Goal: Participate in discussion

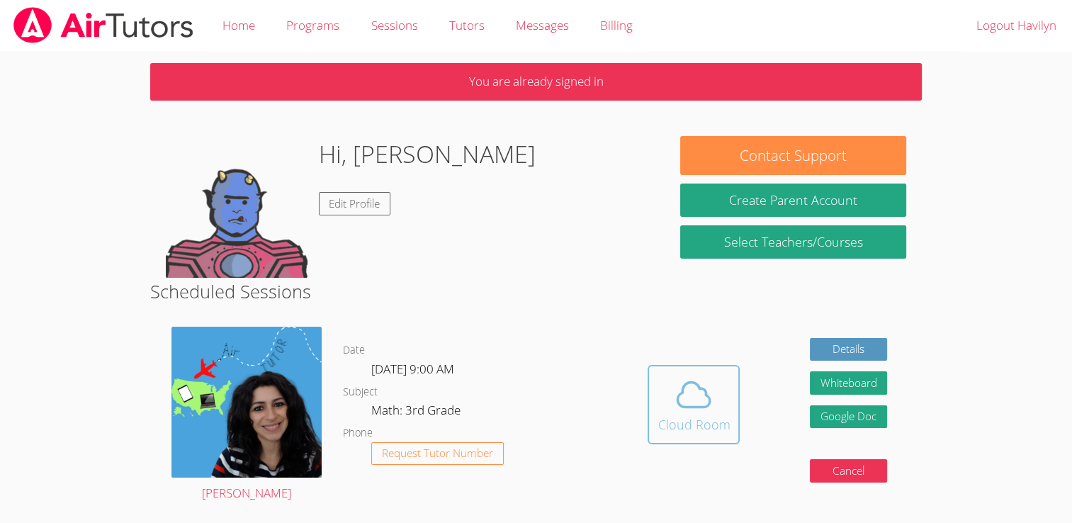
drag, startPoint x: 683, startPoint y: 398, endPoint x: 668, endPoint y: 431, distance: 36.5
click at [668, 431] on div "Cloud Room" at bounding box center [693, 424] width 72 height 20
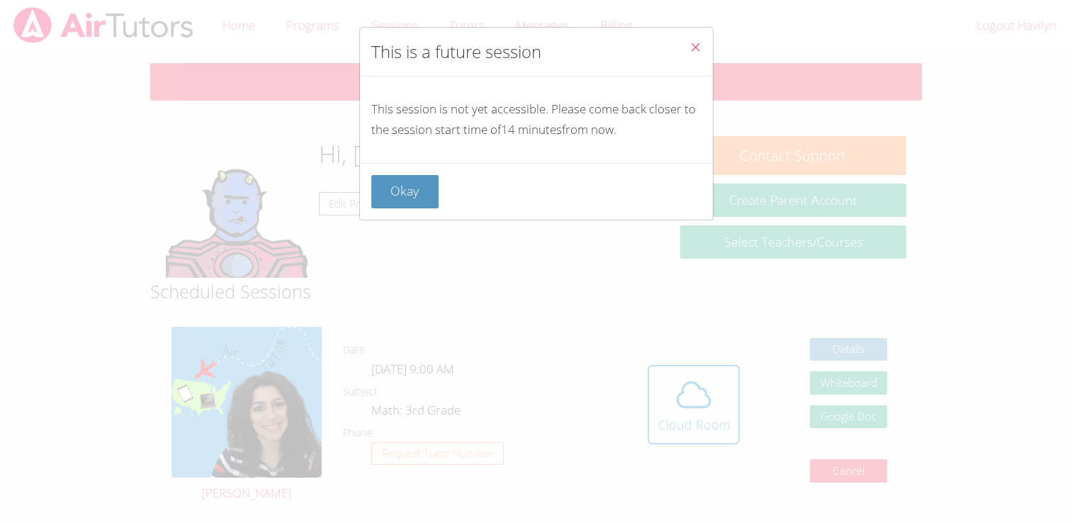
click at [436, 173] on div "Okay" at bounding box center [536, 191] width 353 height 57
click at [429, 174] on div "Okay" at bounding box center [536, 191] width 353 height 57
click at [424, 174] on div "Okay" at bounding box center [536, 191] width 353 height 57
click at [434, 183] on button "Okay" at bounding box center [405, 191] width 68 height 33
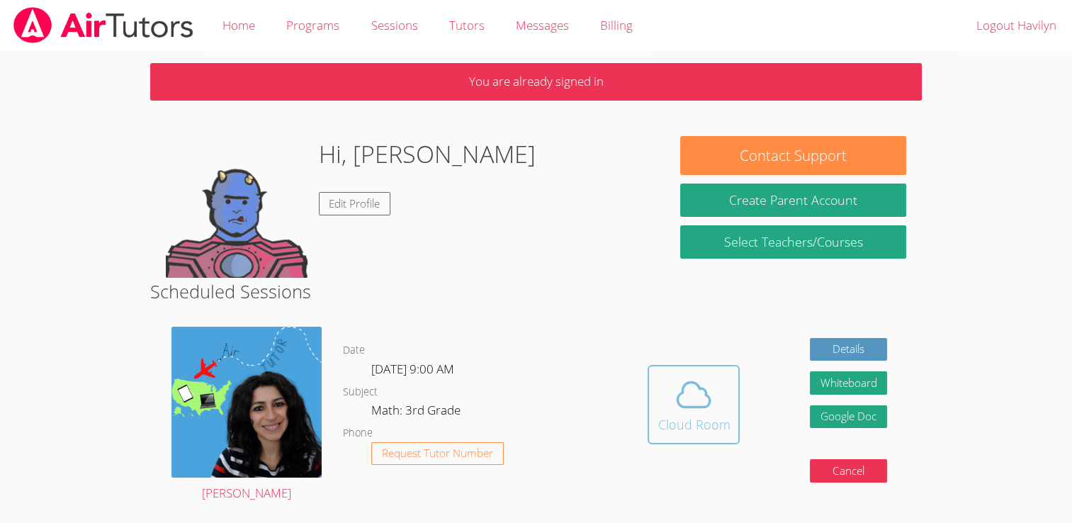
click at [694, 417] on div "Cloud Room" at bounding box center [693, 424] width 72 height 20
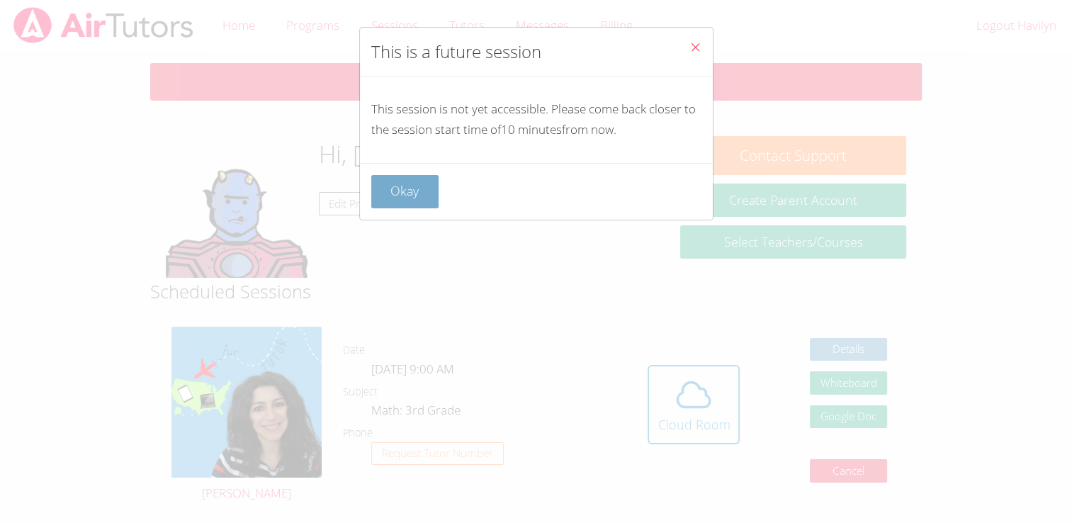
click at [419, 206] on button "Okay" at bounding box center [405, 191] width 68 height 33
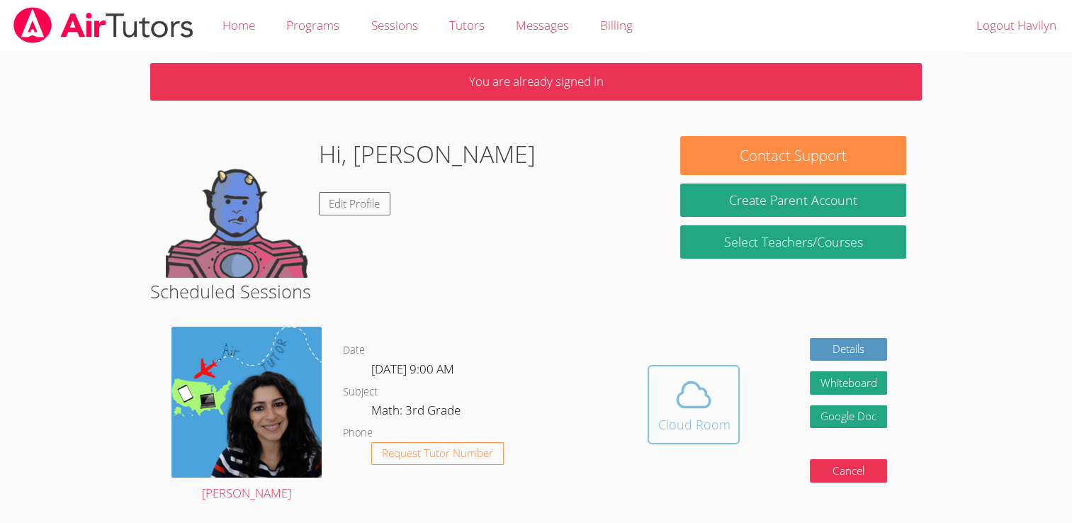
click at [729, 414] on button "Cloud Room" at bounding box center [693, 404] width 92 height 79
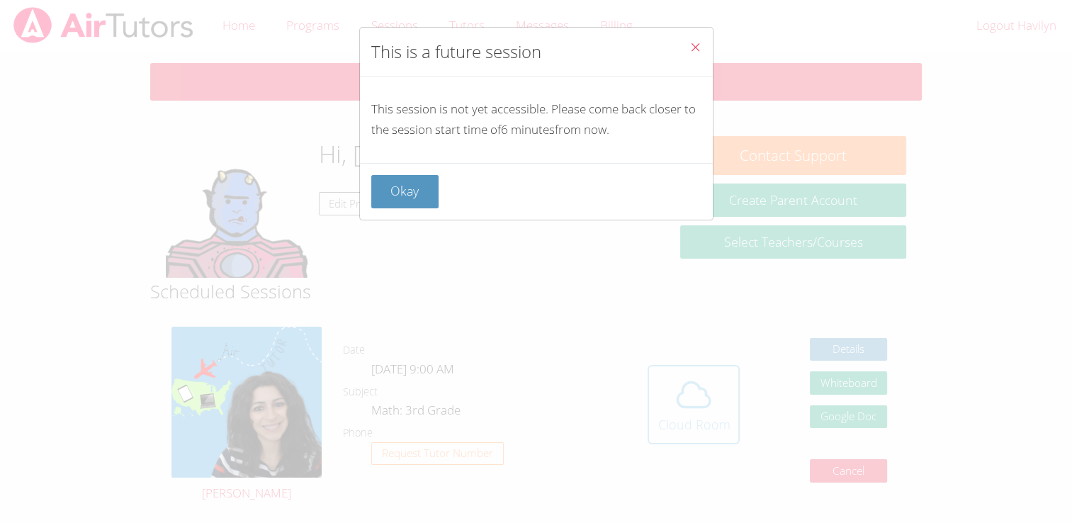
click at [434, 194] on button "Okay" at bounding box center [405, 191] width 68 height 33
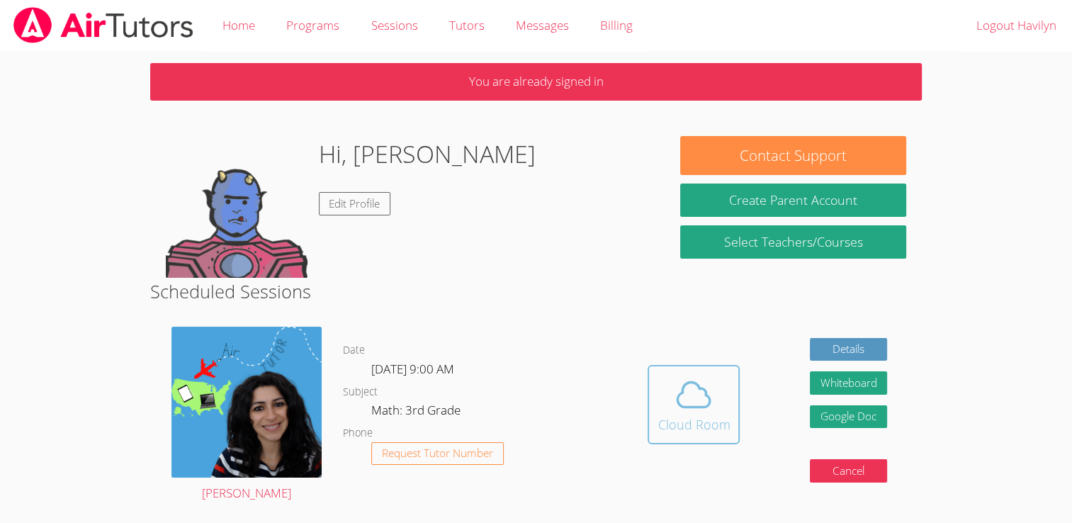
click at [669, 410] on span at bounding box center [693, 395] width 72 height 40
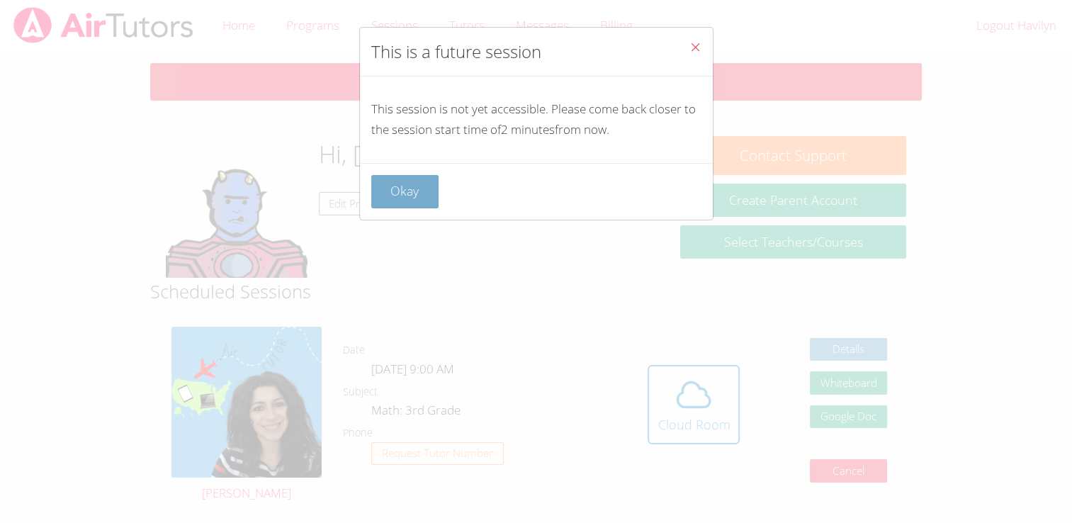
click at [432, 200] on button "Okay" at bounding box center [405, 191] width 68 height 33
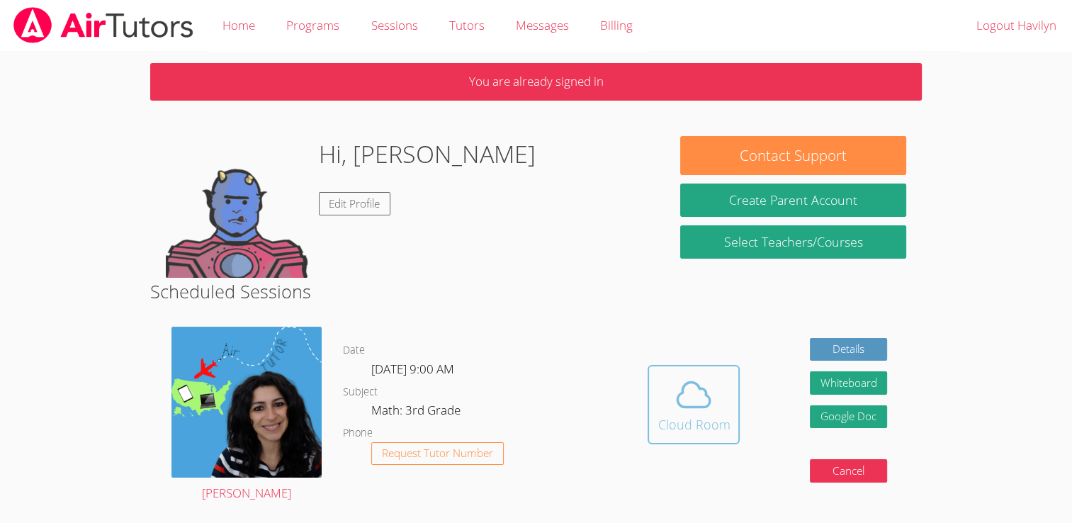
click at [678, 409] on icon at bounding box center [694, 395] width 40 height 40
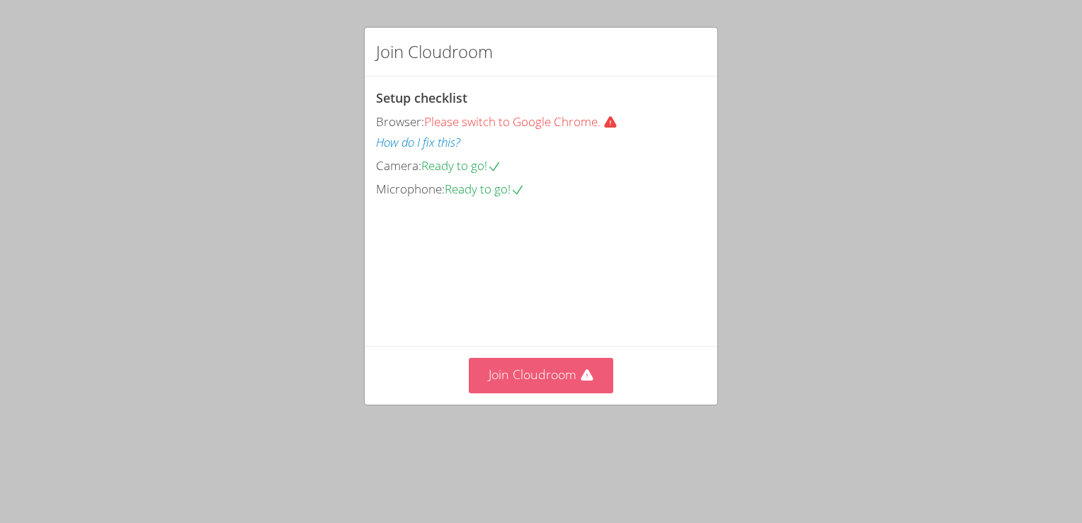
click at [526, 392] on button "Join Cloudroom" at bounding box center [541, 375] width 145 height 35
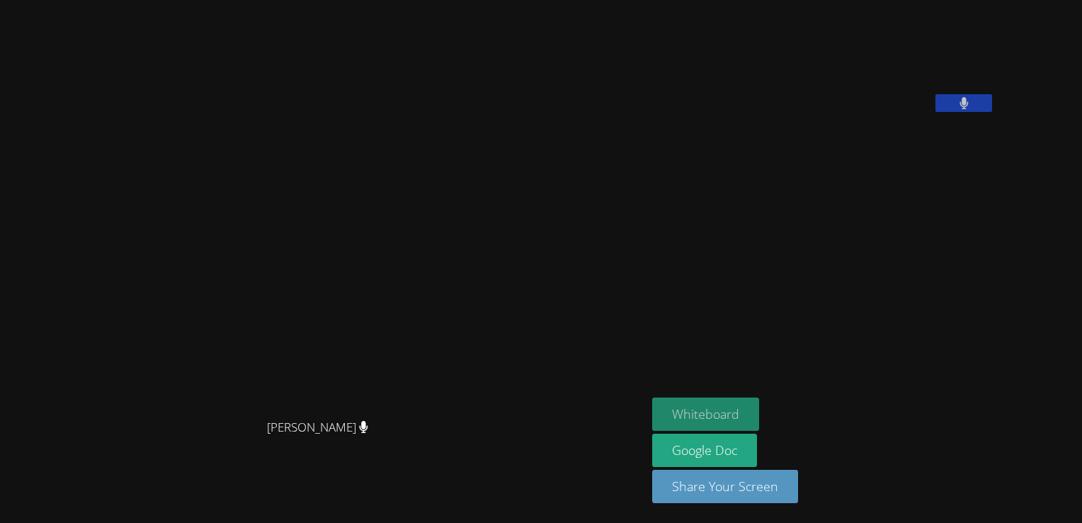
click at [759, 412] on button "Whiteboard" at bounding box center [705, 413] width 107 height 33
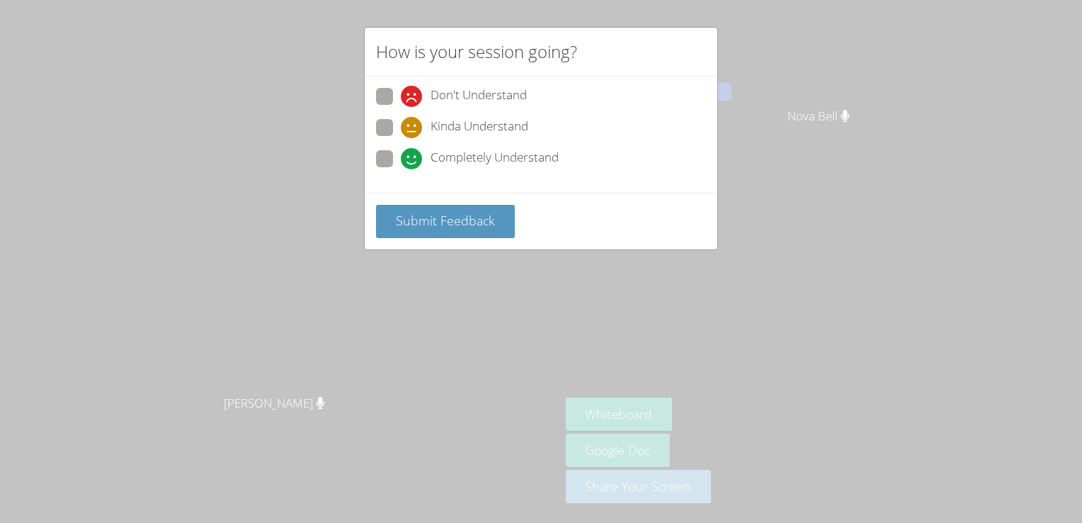
click at [401, 169] on span at bounding box center [401, 169] width 0 height 0
click at [401, 155] on input "Completely Understand" at bounding box center [407, 156] width 12 height 12
radio input "true"
click at [484, 237] on div "Submit Feedback" at bounding box center [541, 221] width 353 height 57
click at [492, 219] on span "Submit Feedback" at bounding box center [445, 220] width 99 height 17
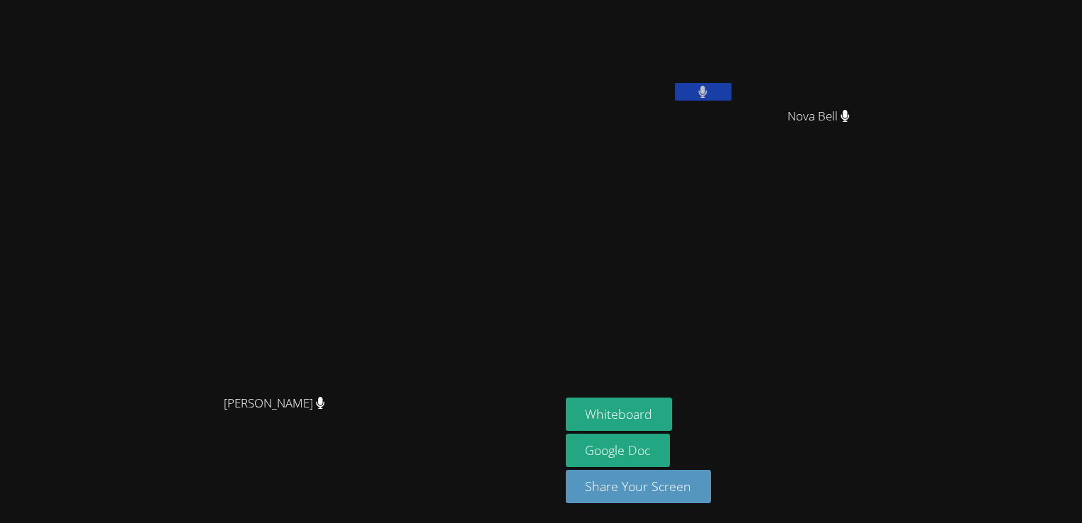
click at [735, 120] on div "Havilyn Brittingham" at bounding box center [650, 82] width 169 height 152
